Goal: Transaction & Acquisition: Purchase product/service

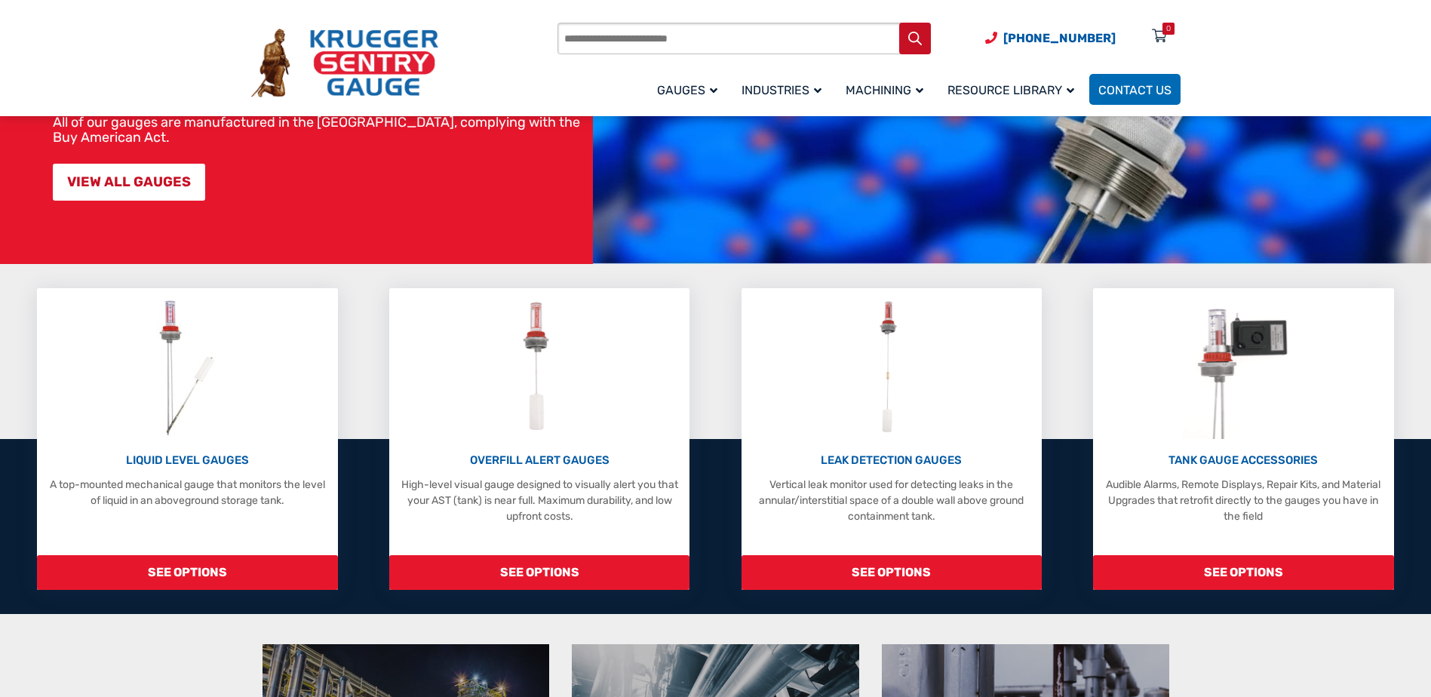
scroll to position [226, 0]
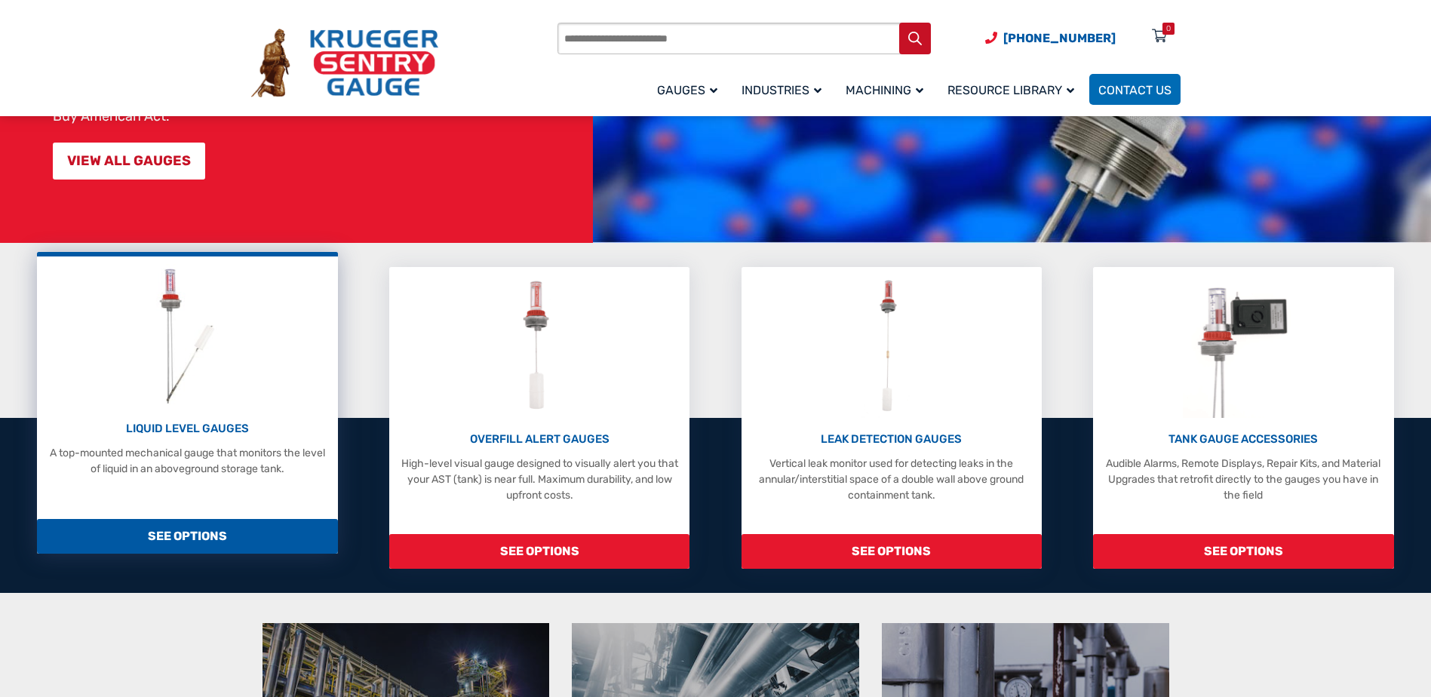
click at [302, 384] on div "LIQUID LEVEL GAUGES A top-mounted mechanical gauge that monitors the level of l…" at bounding box center [186, 370] width 285 height 213
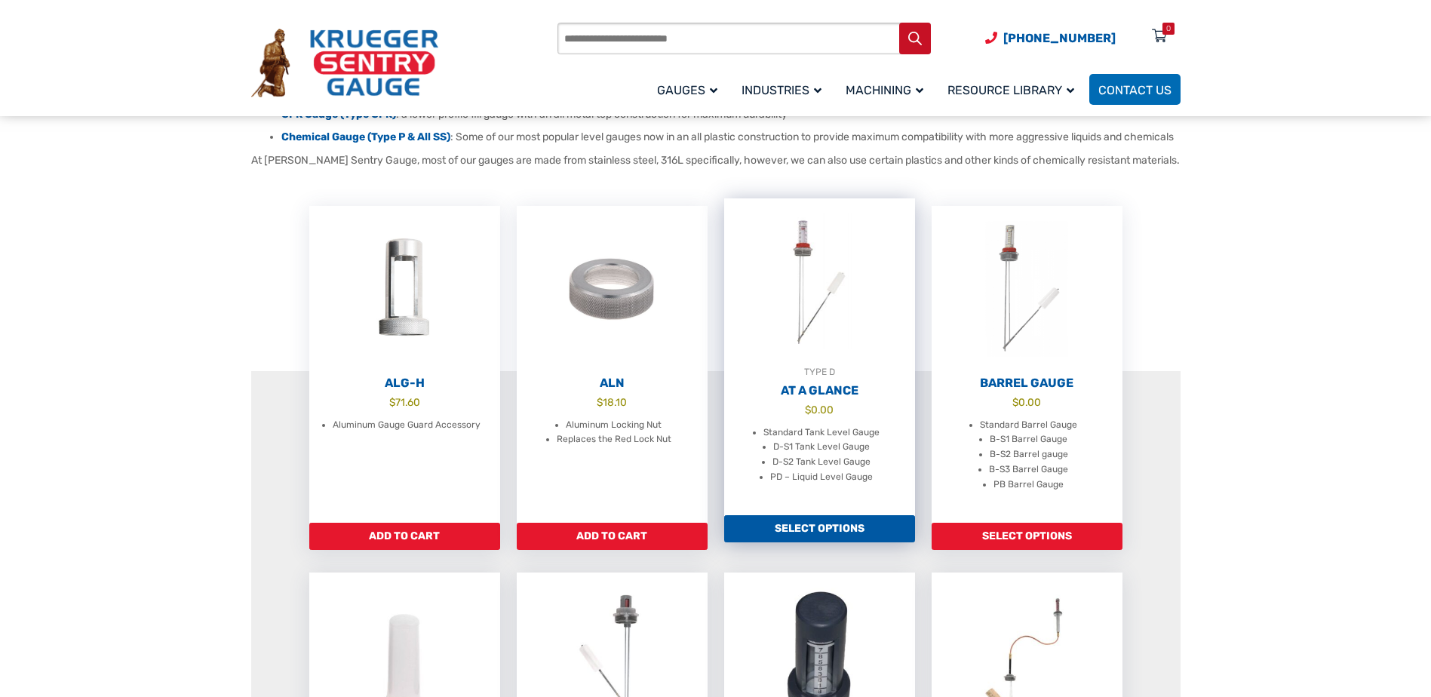
scroll to position [377, 0]
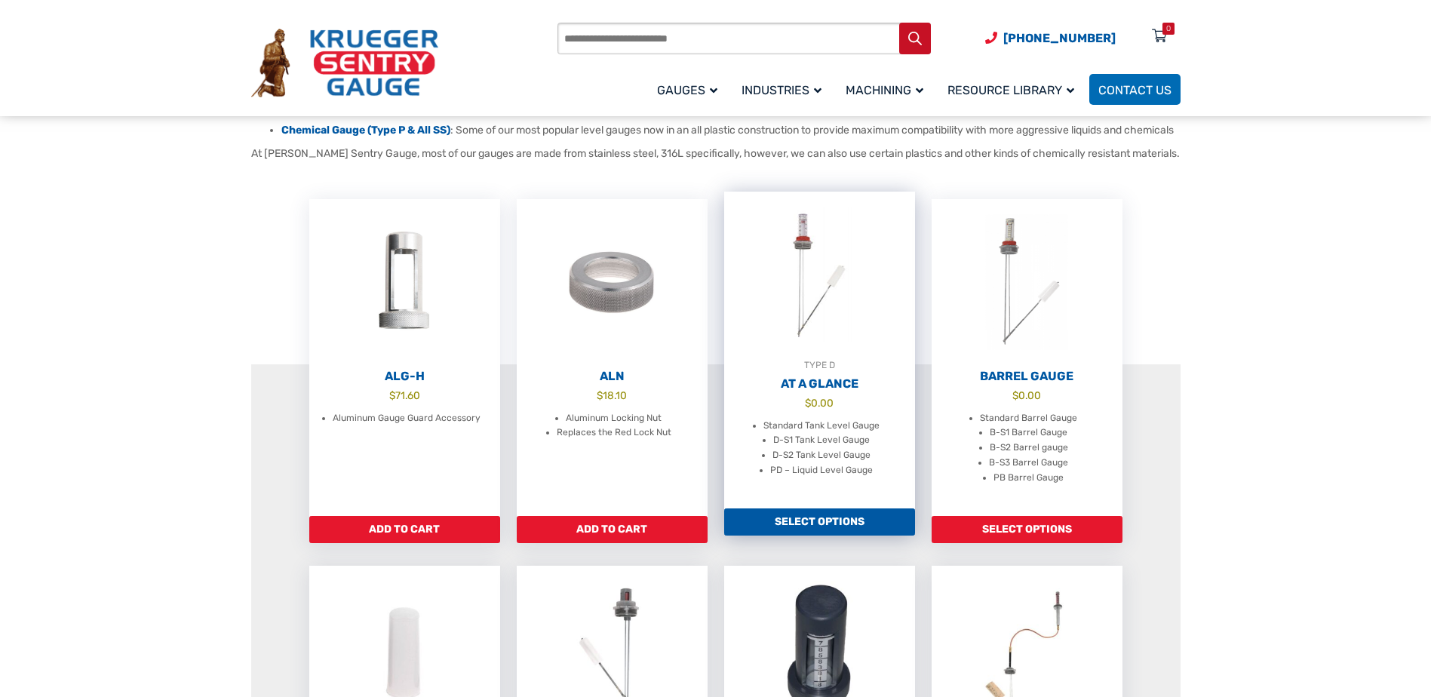
click at [818, 373] on div "TYPE D" at bounding box center [819, 364] width 191 height 15
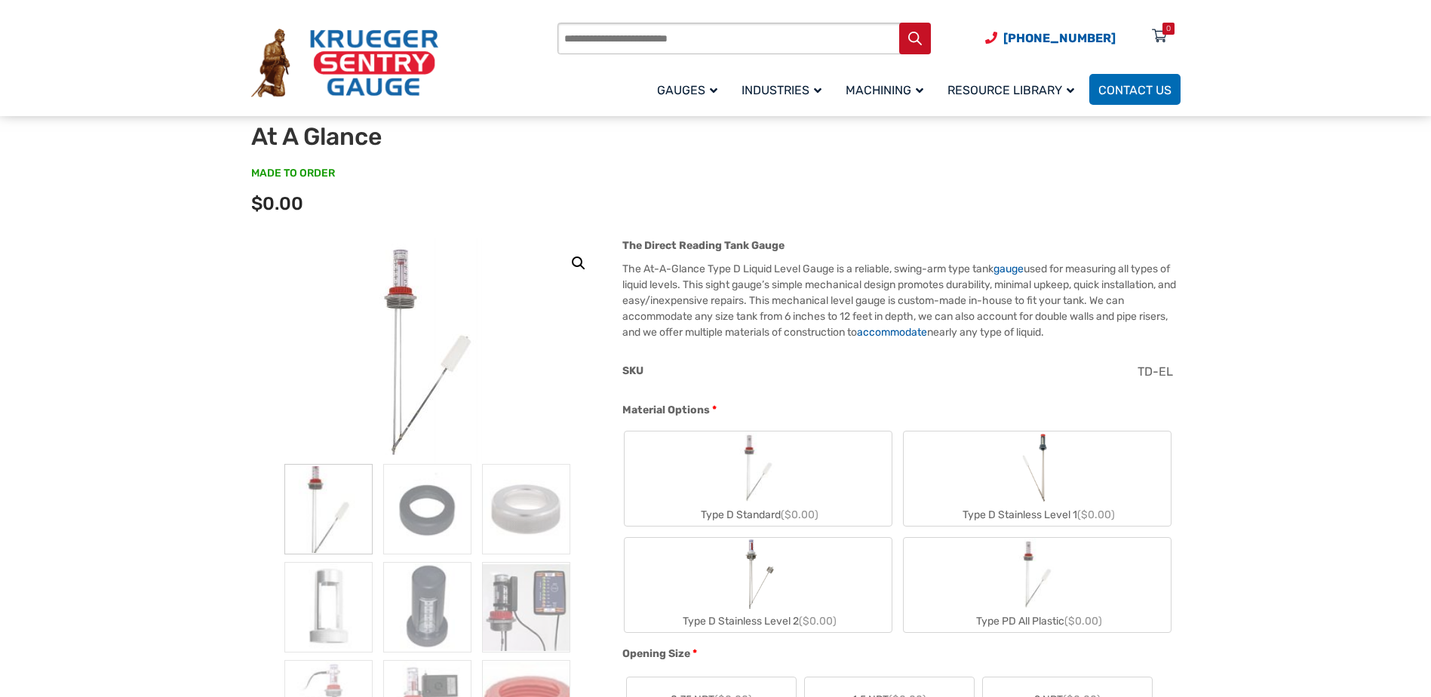
scroll to position [151, 0]
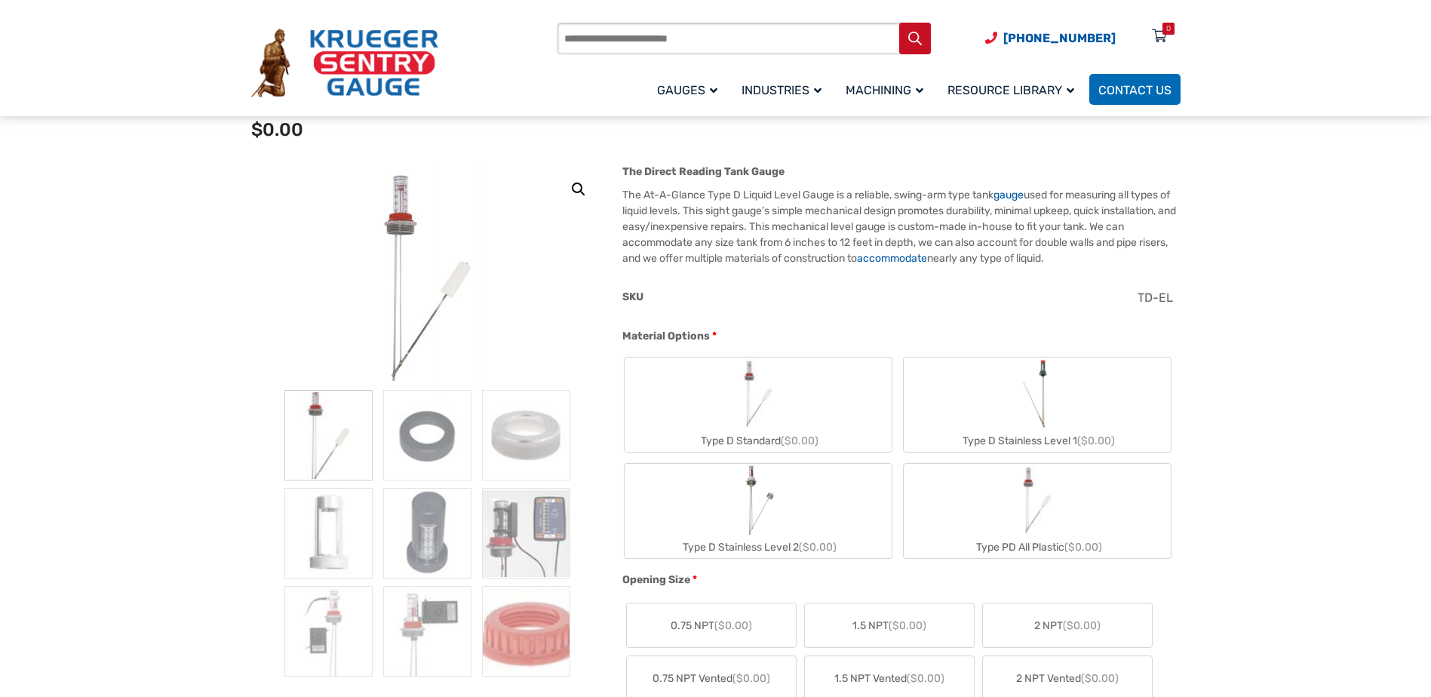
click at [809, 428] on label "Type D Standard ($0.00)" at bounding box center [757, 404] width 267 height 94
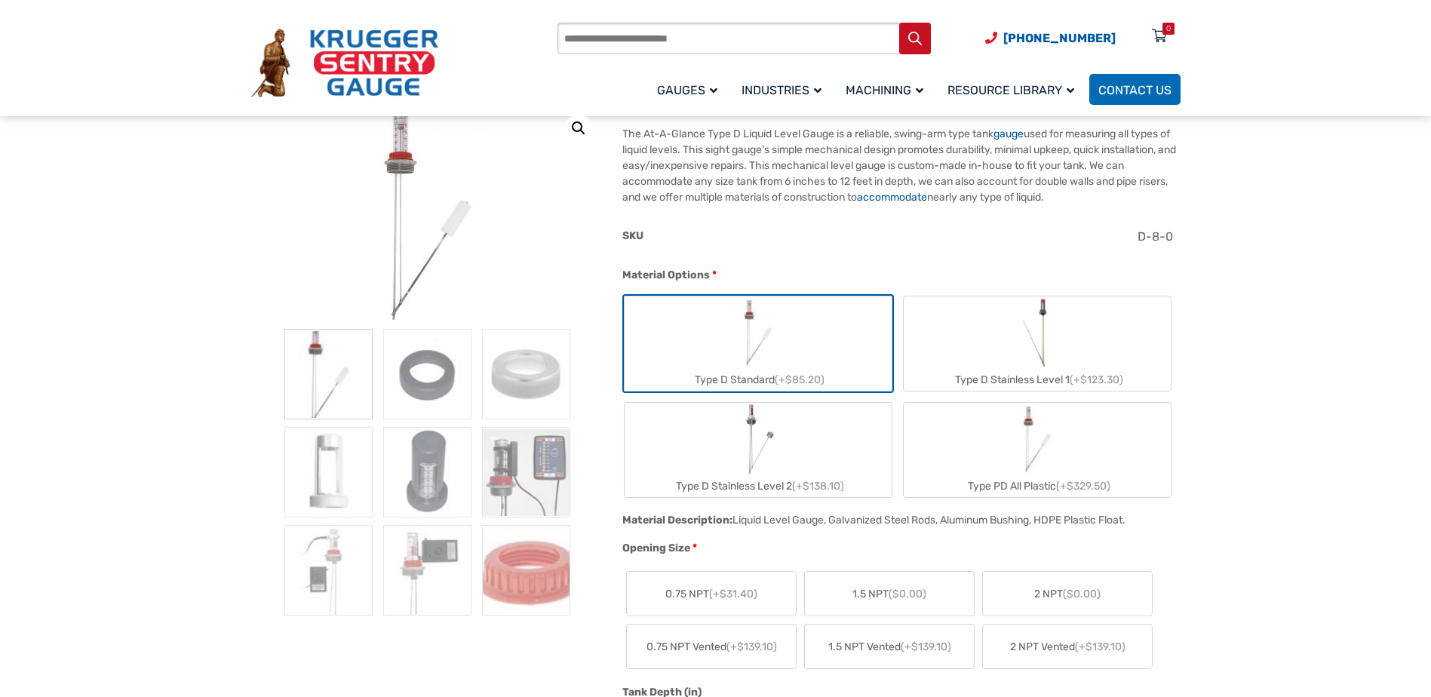
scroll to position [302, 0]
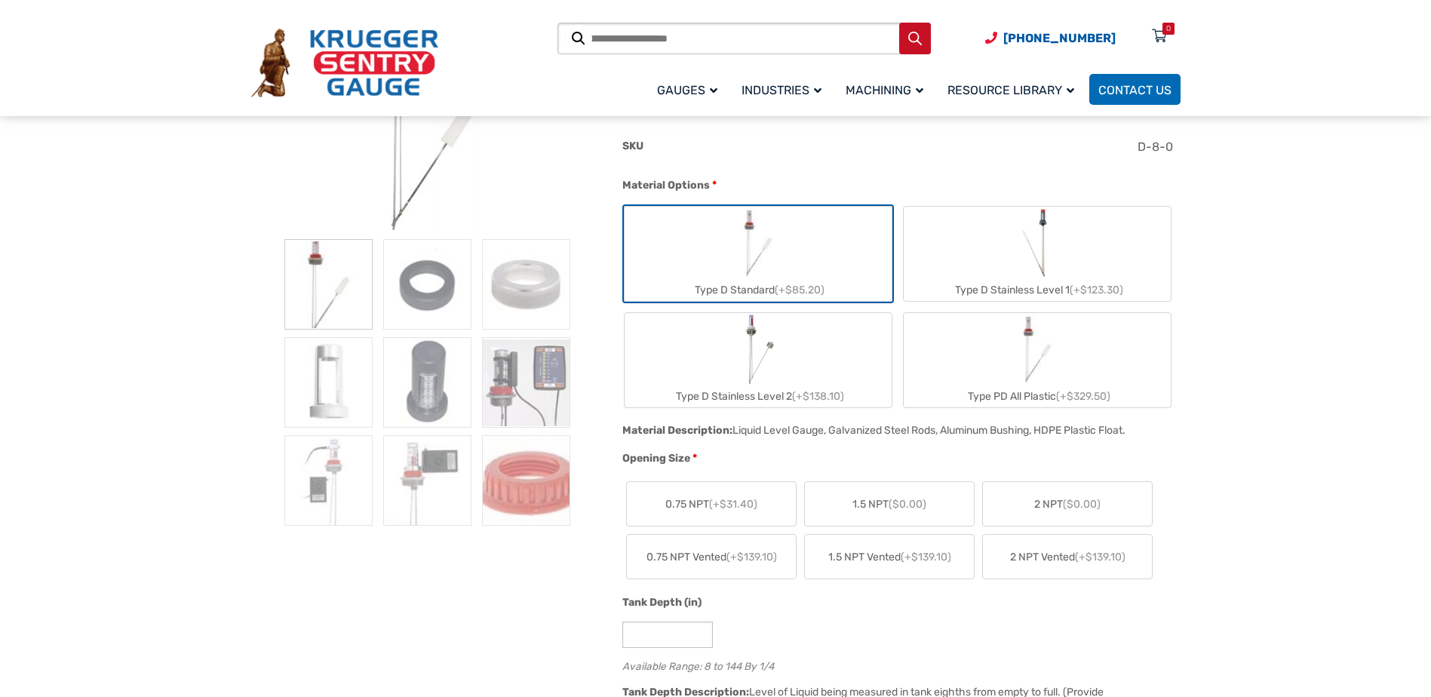
click at [1054, 509] on span "2 NPT ($0.00)" at bounding box center [1067, 504] width 66 height 16
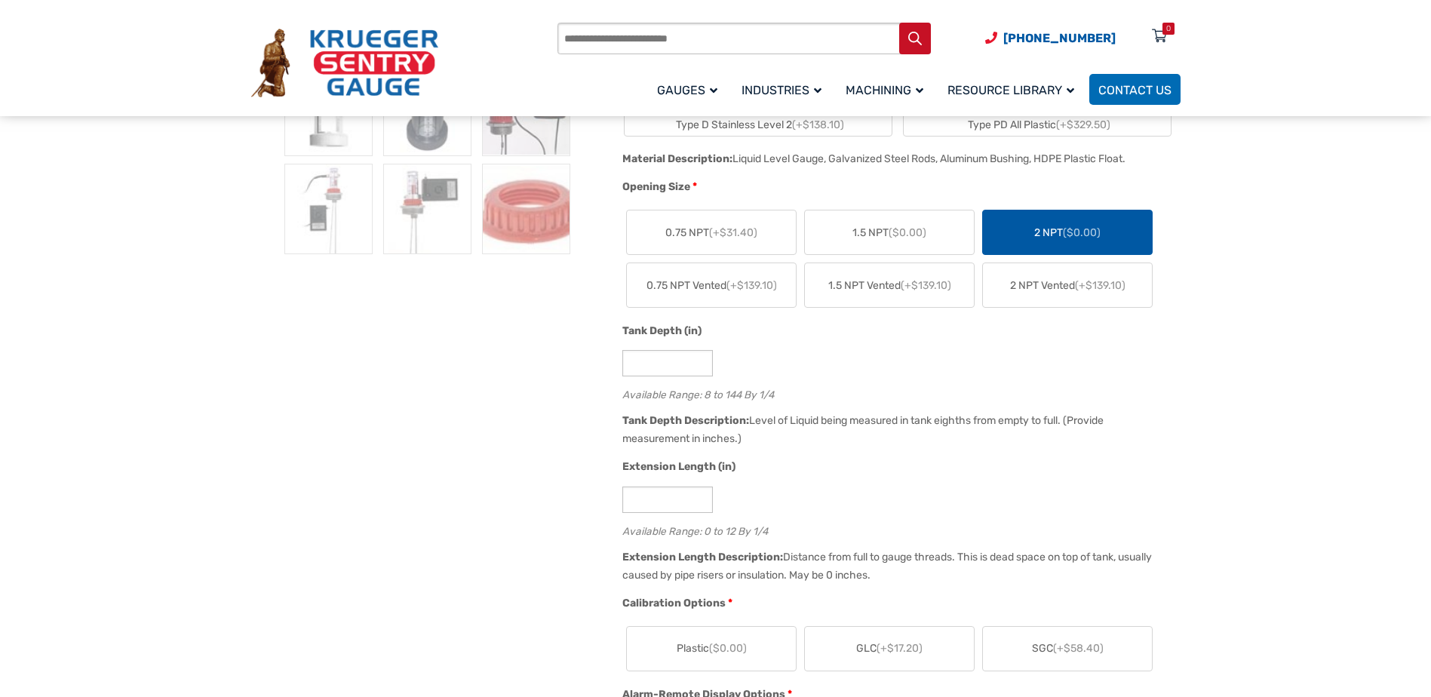
scroll to position [603, 0]
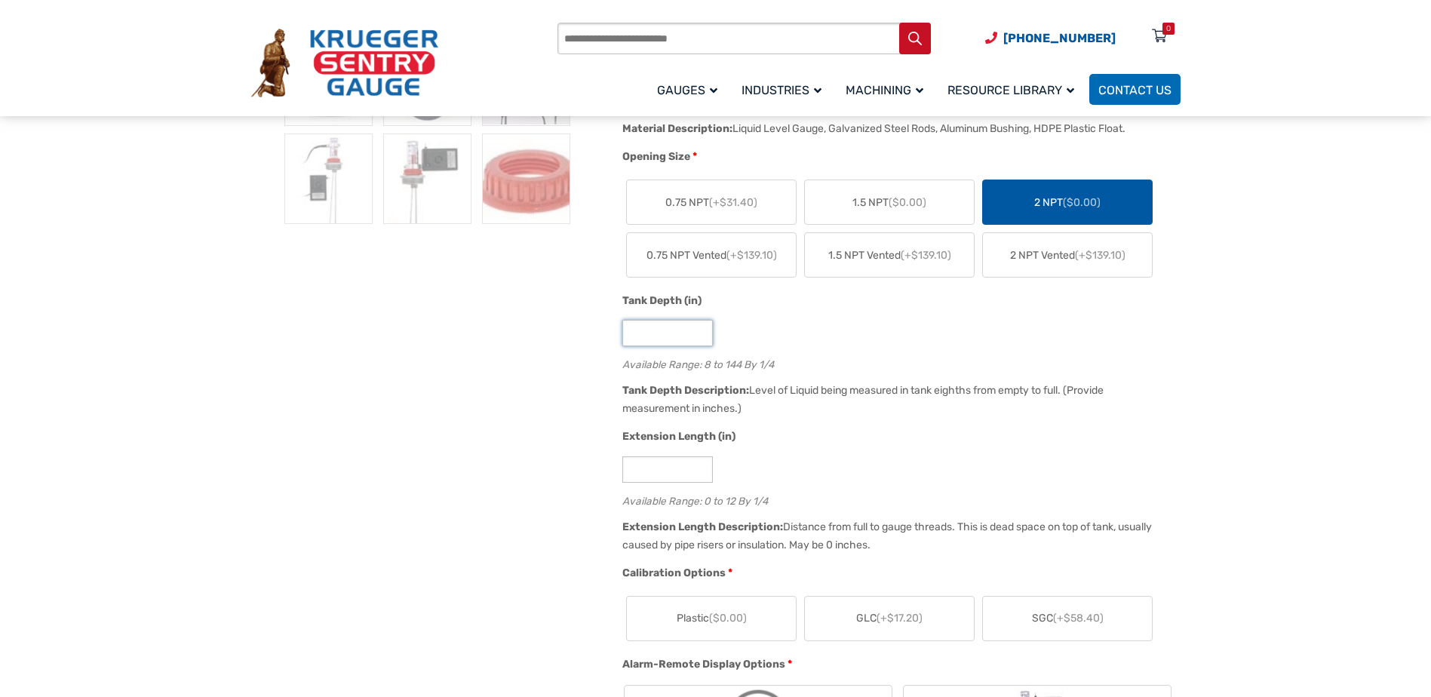
click at [702, 337] on input "*" at bounding box center [667, 333] width 90 height 26
click at [662, 330] on input "*" at bounding box center [667, 333] width 90 height 26
drag, startPoint x: 655, startPoint y: 331, endPoint x: 612, endPoint y: 319, distance: 45.4
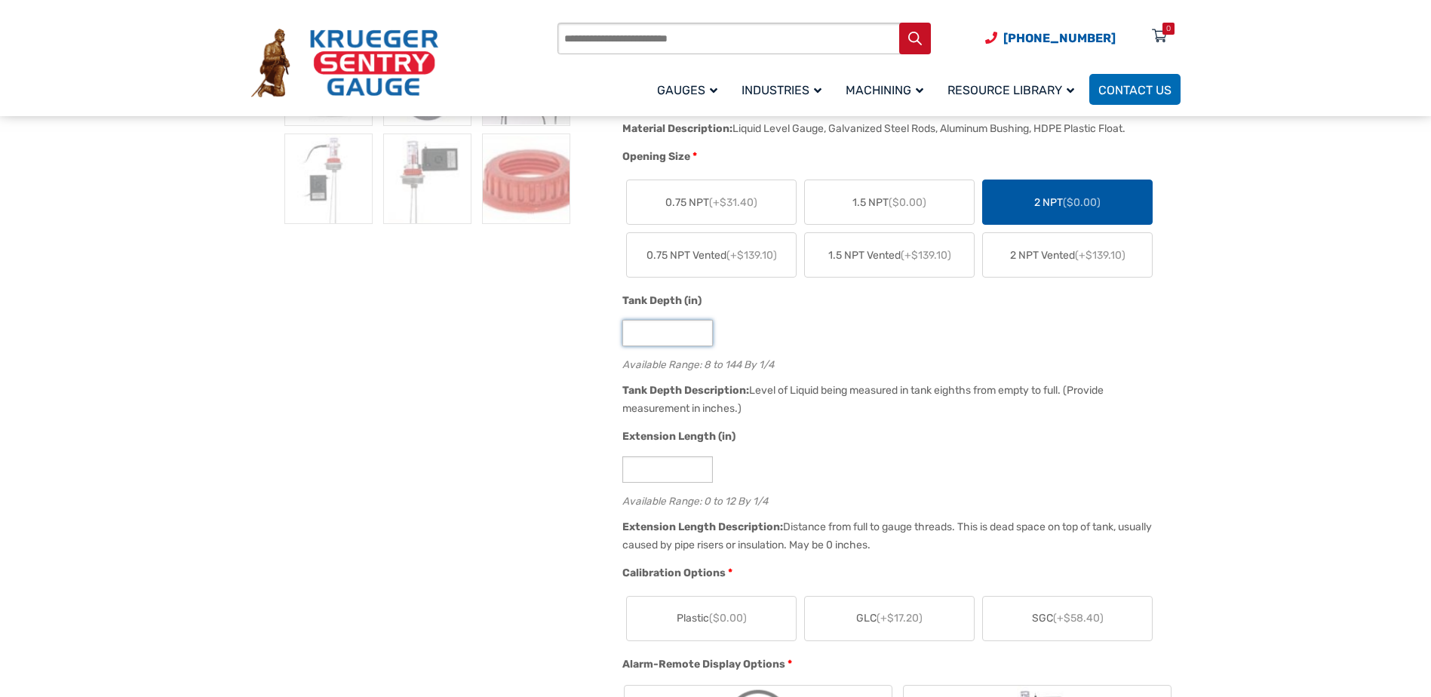
type input "*"
type input "**"
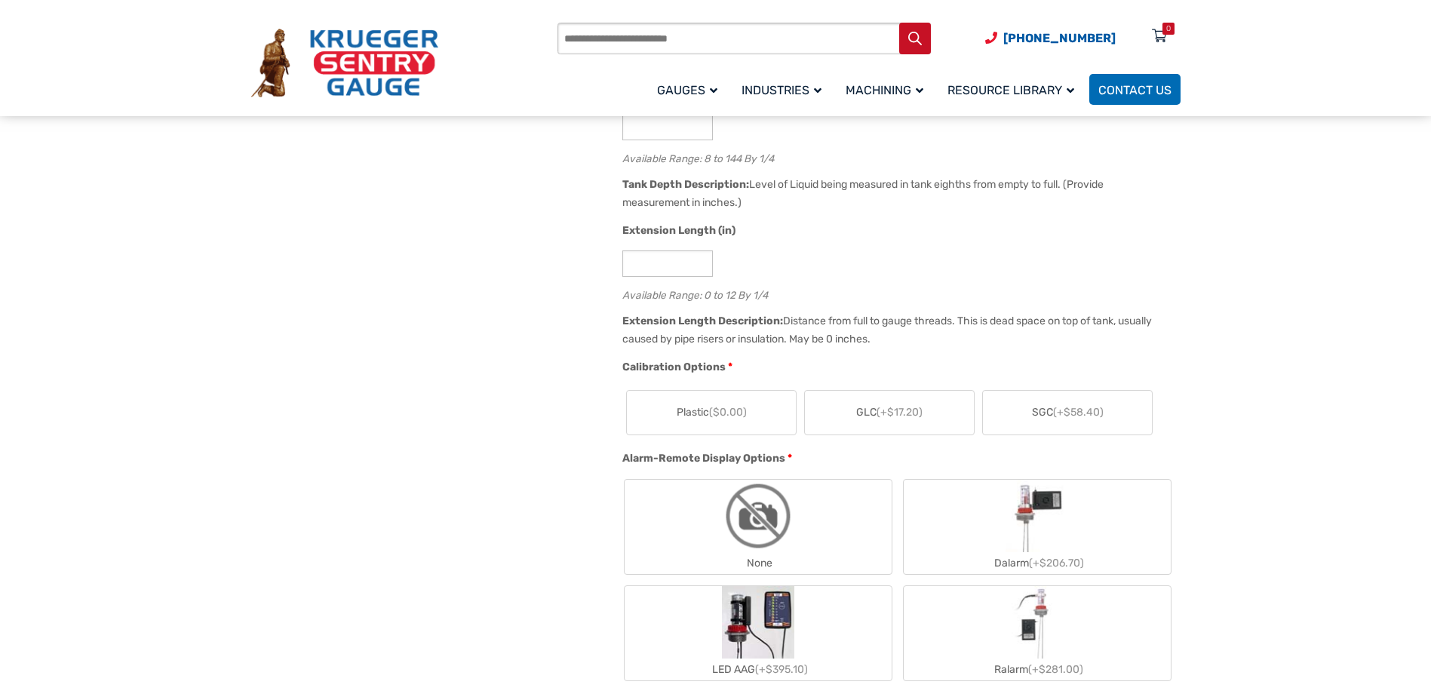
scroll to position [830, 0]
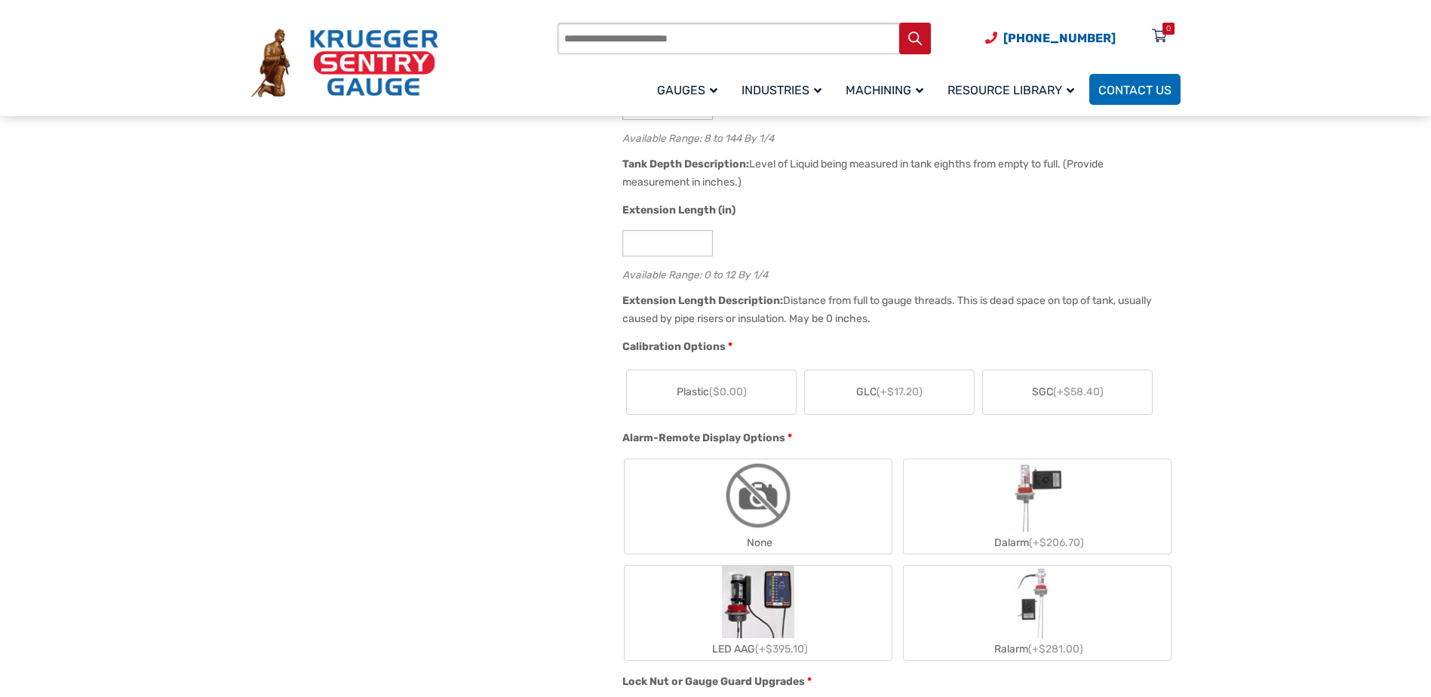
click at [728, 345] on abbr "*" at bounding box center [730, 347] width 5 height 16
click at [729, 394] on span "($0.00)" at bounding box center [728, 391] width 38 height 13
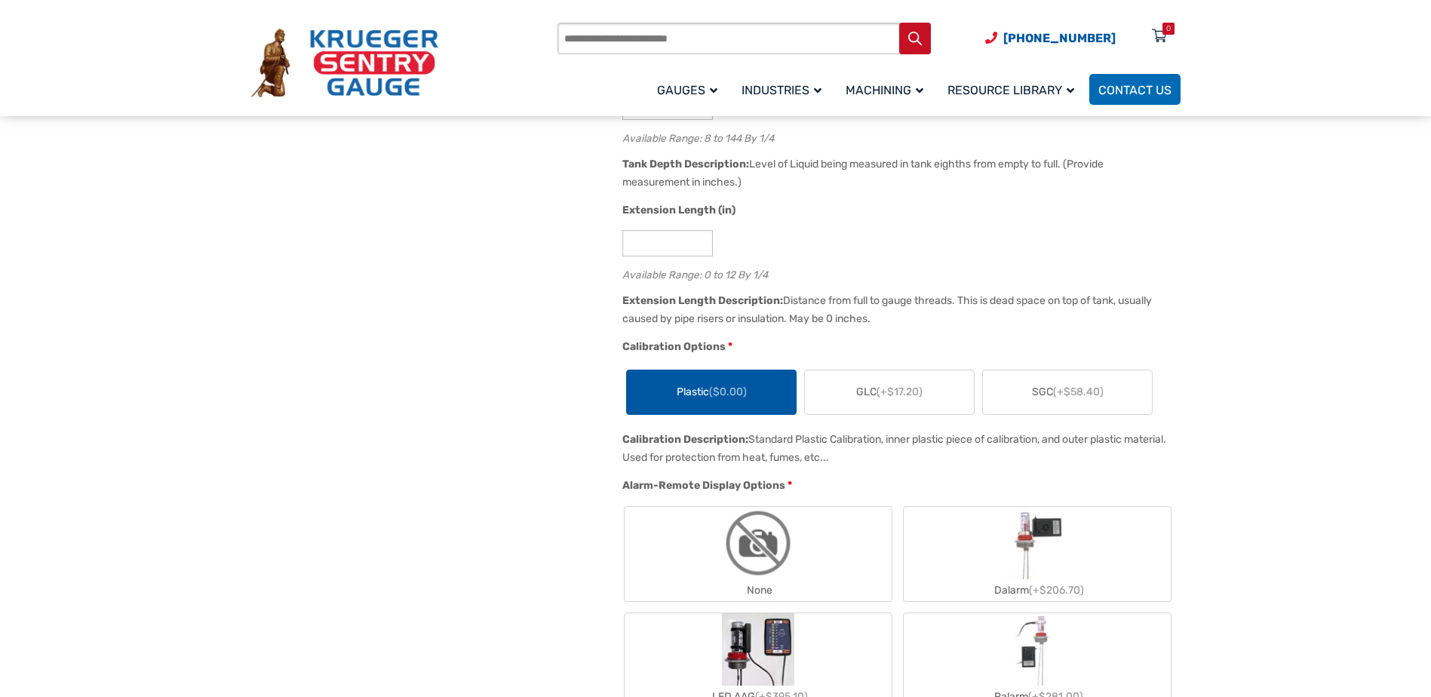
click at [884, 406] on label "GLC (+$17.20)" at bounding box center [889, 392] width 169 height 44
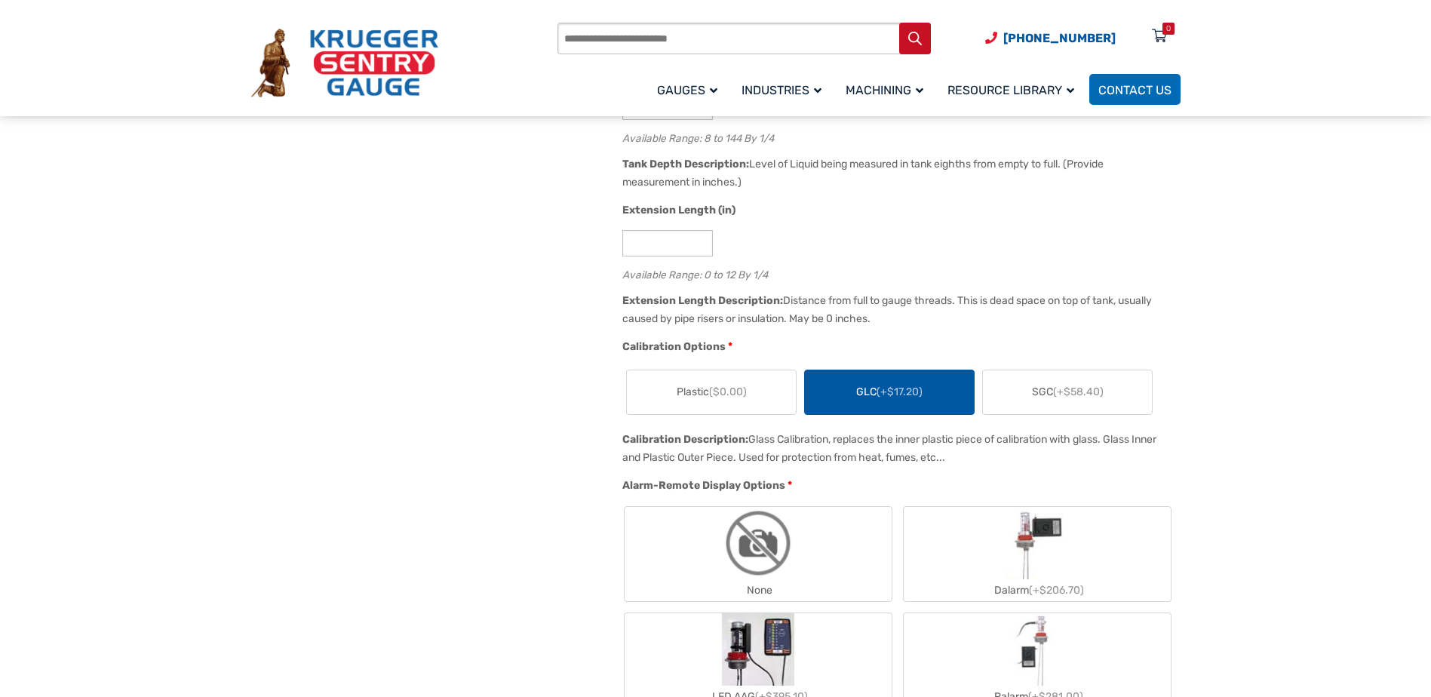
click at [1041, 397] on span "SGC (+$58.40)" at bounding box center [1068, 392] width 72 height 16
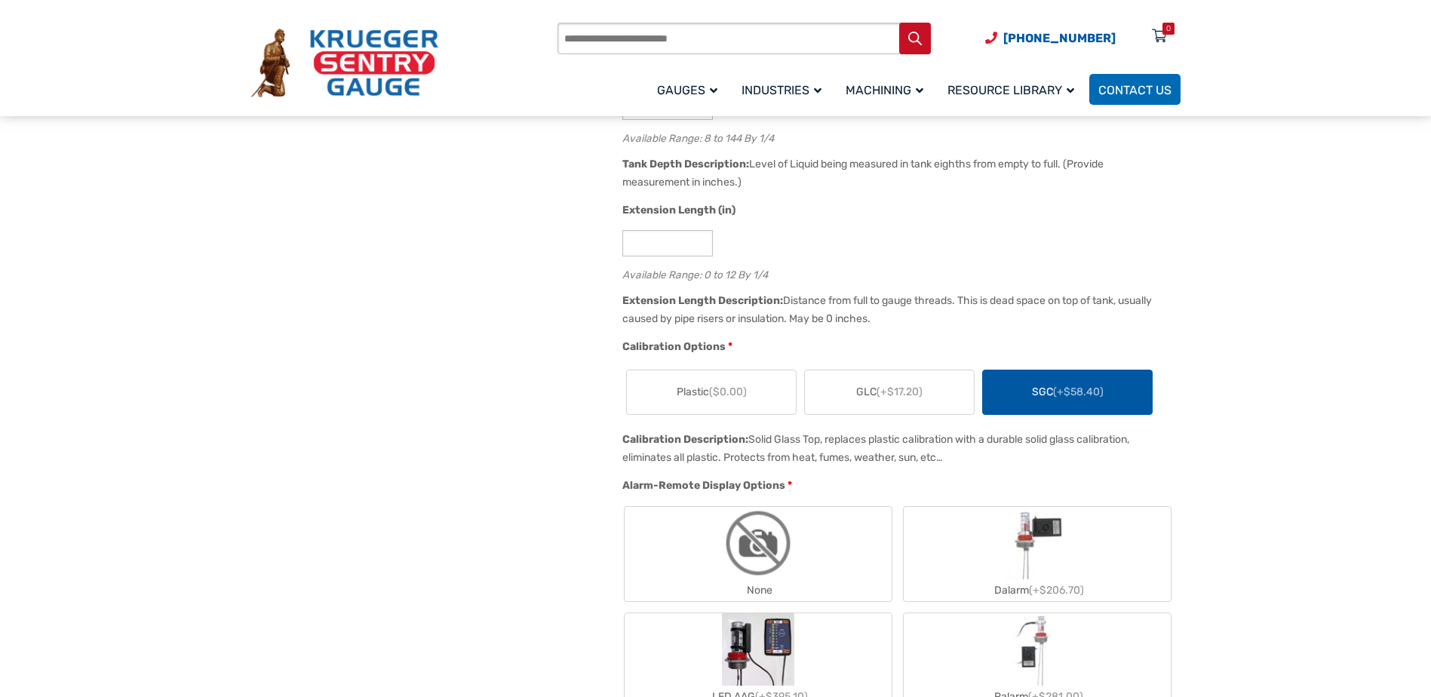
click at [750, 391] on label "Plastic ($0.00)" at bounding box center [711, 392] width 169 height 44
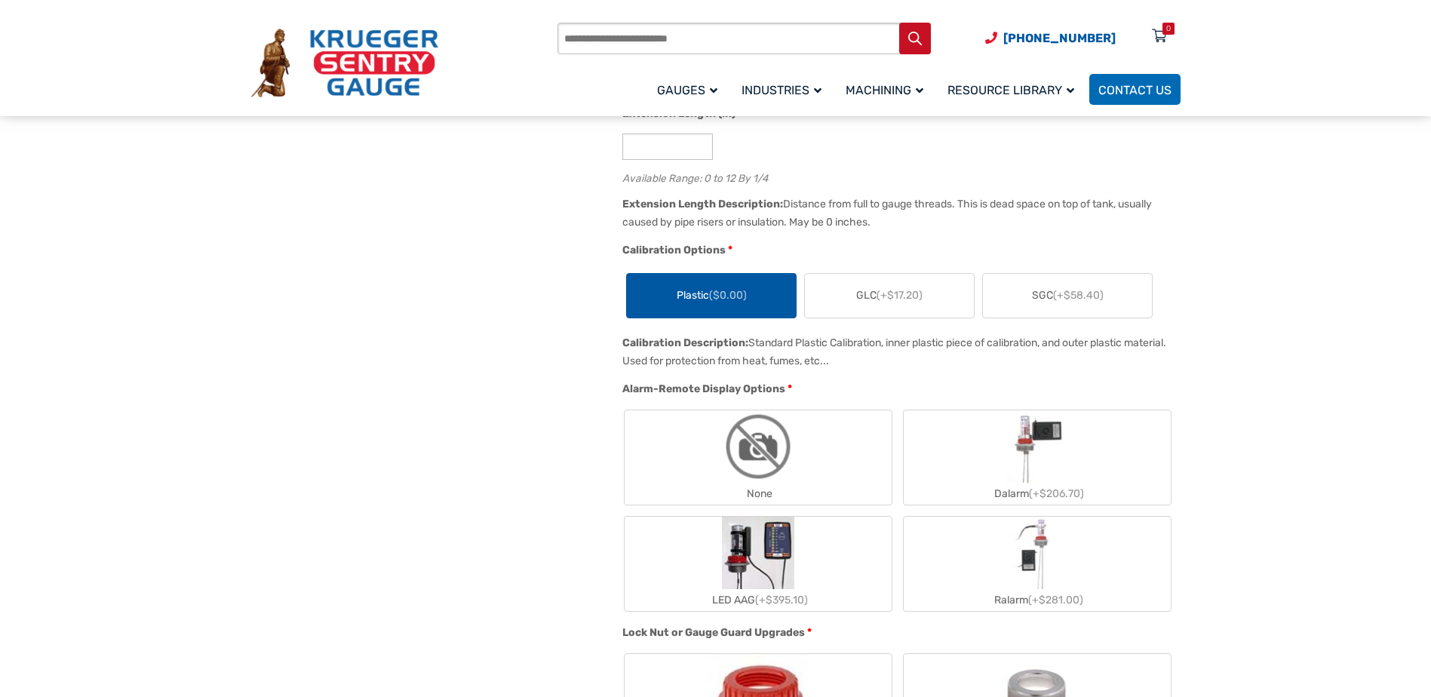
scroll to position [1207, 0]
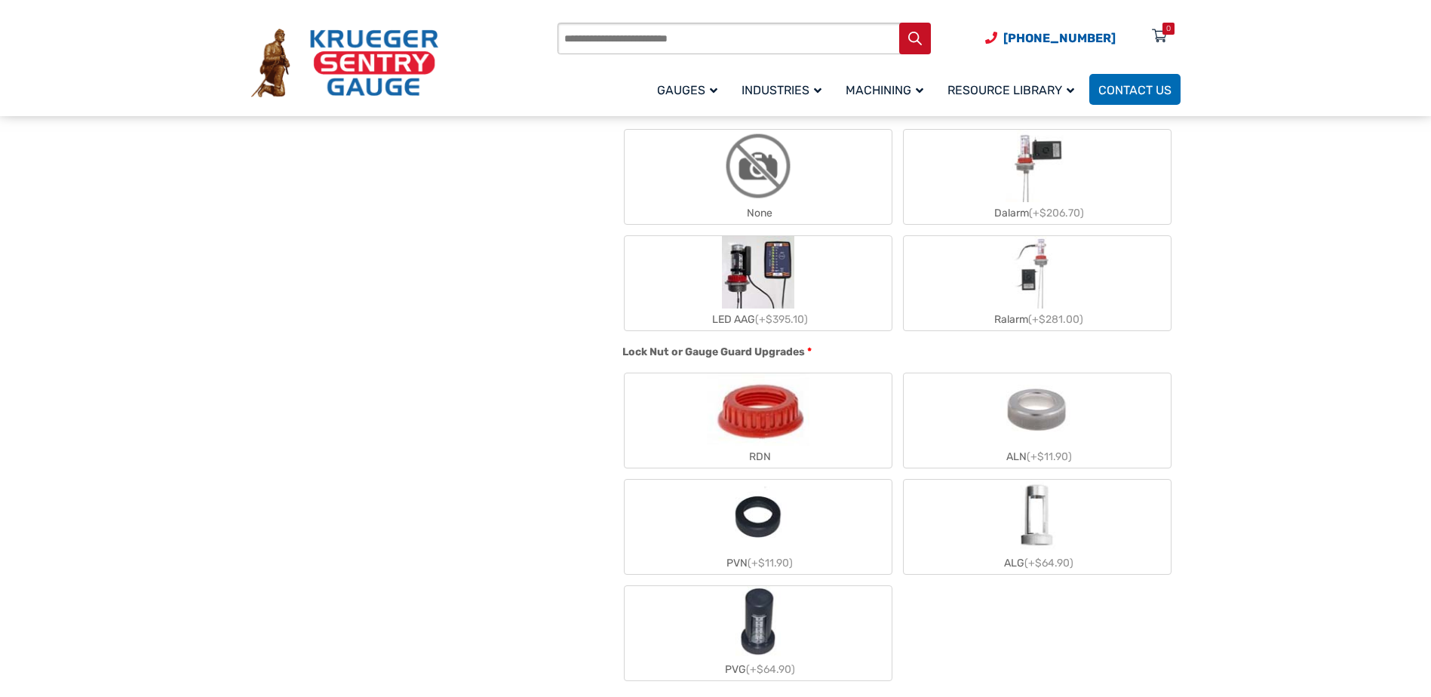
click at [786, 430] on img "RDN" at bounding box center [758, 409] width 103 height 72
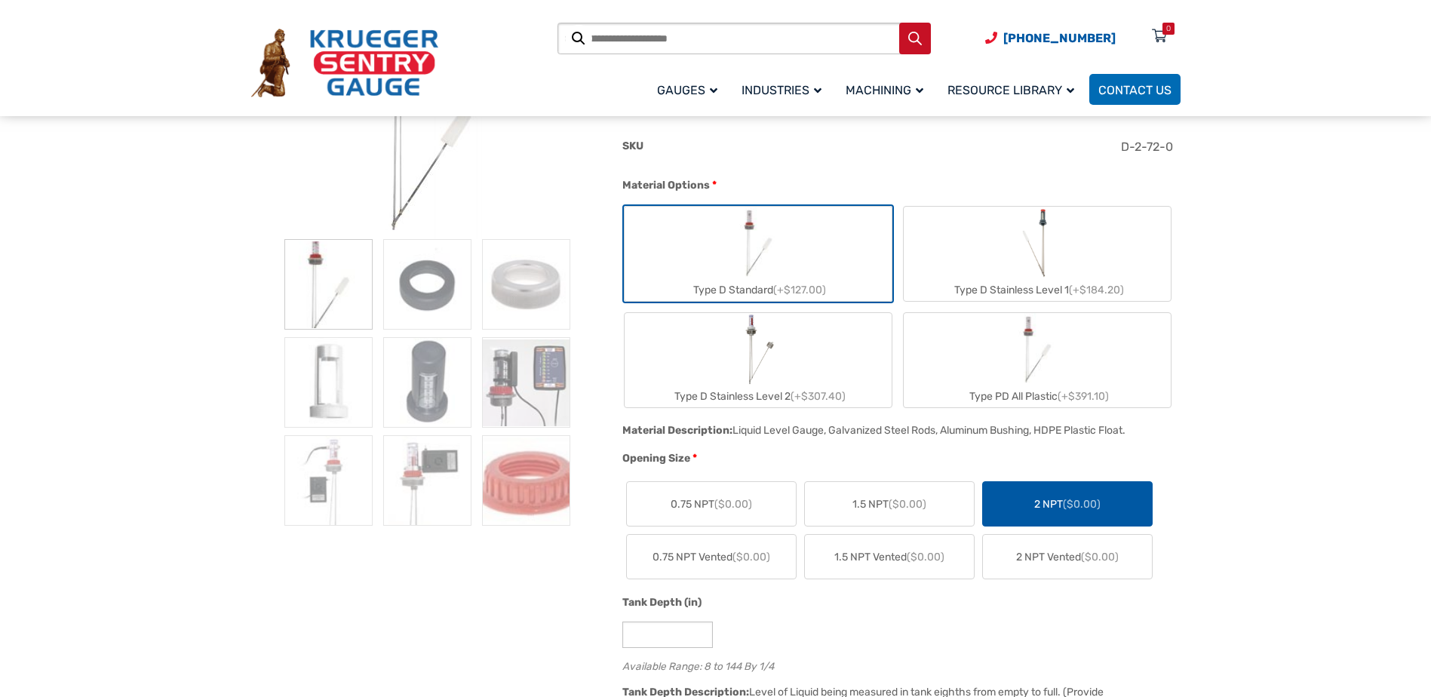
scroll to position [679, 0]
